Goal: Entertainment & Leisure: Browse casually

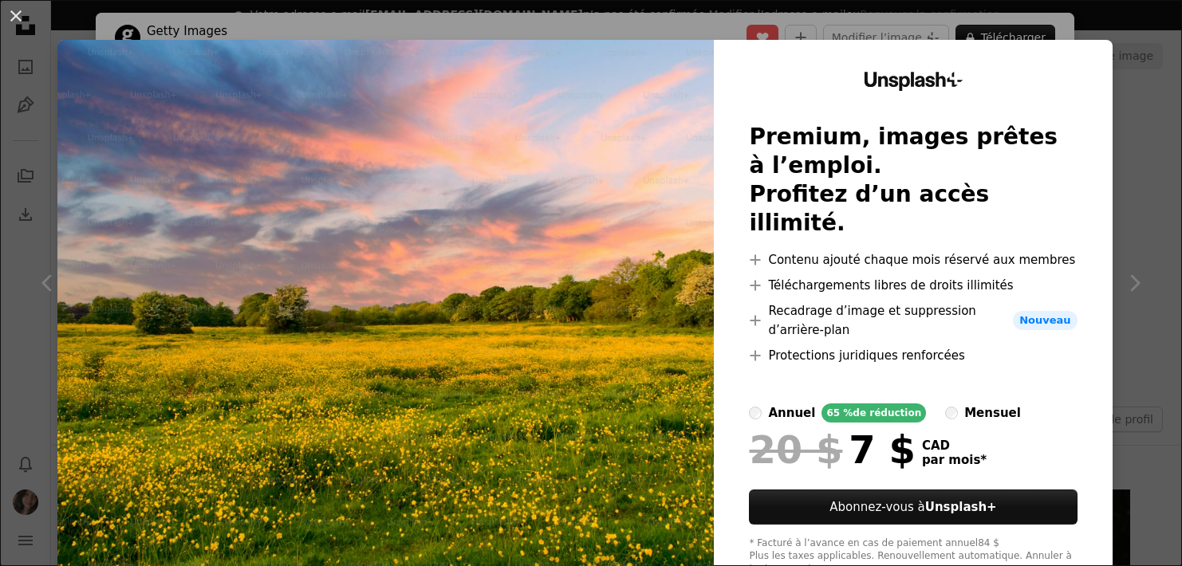
scroll to position [3549, 0]
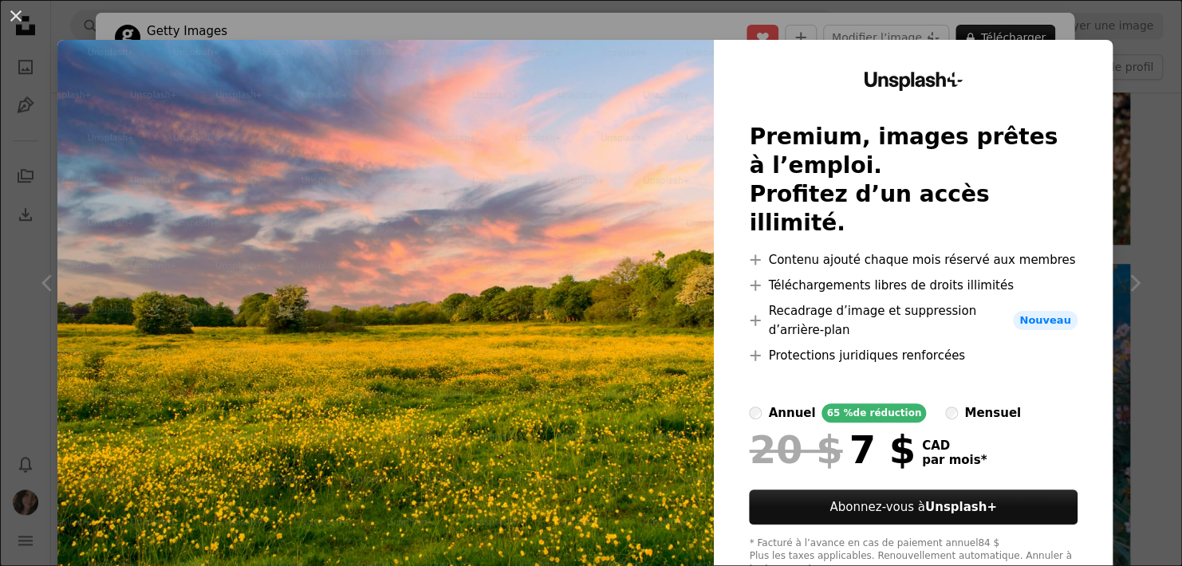
click at [1128, 142] on div "An X shape Unsplash+ Premium, images prêtes à l’emploi. Profitez d’un accès ill…" at bounding box center [591, 283] width 1182 height 566
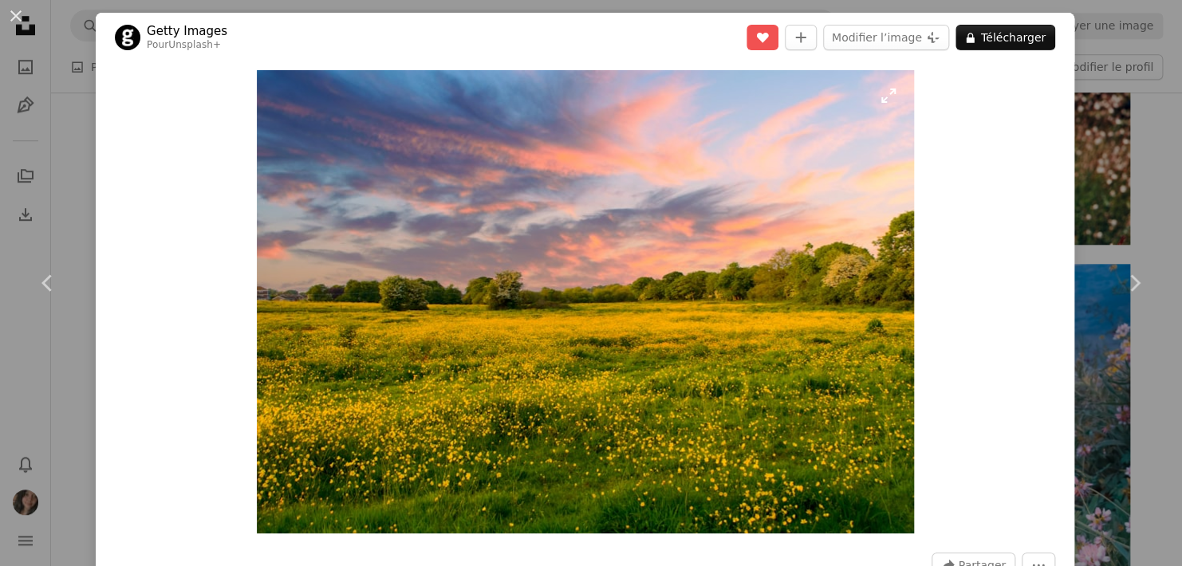
click at [302, 94] on img "Zoom sur cette image" at bounding box center [585, 301] width 657 height 463
